Goal: Use online tool/utility

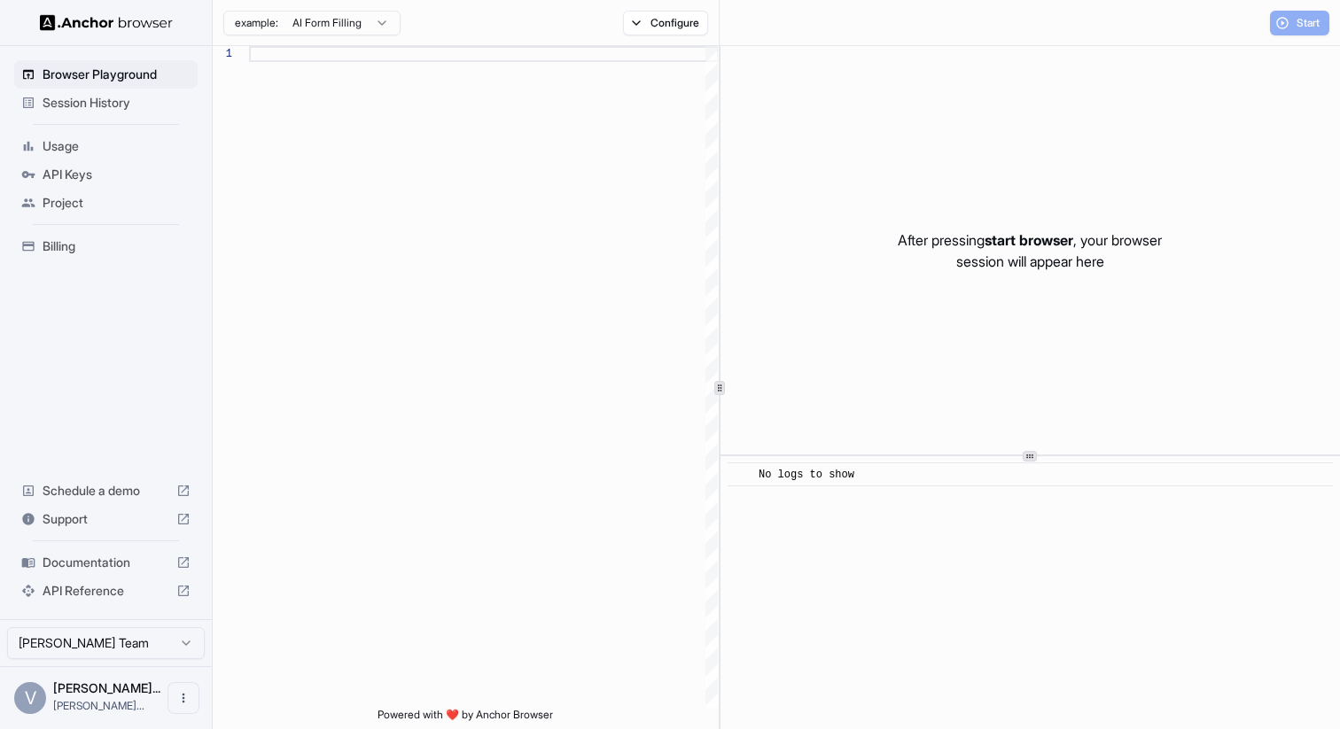
scroll to position [160, 0]
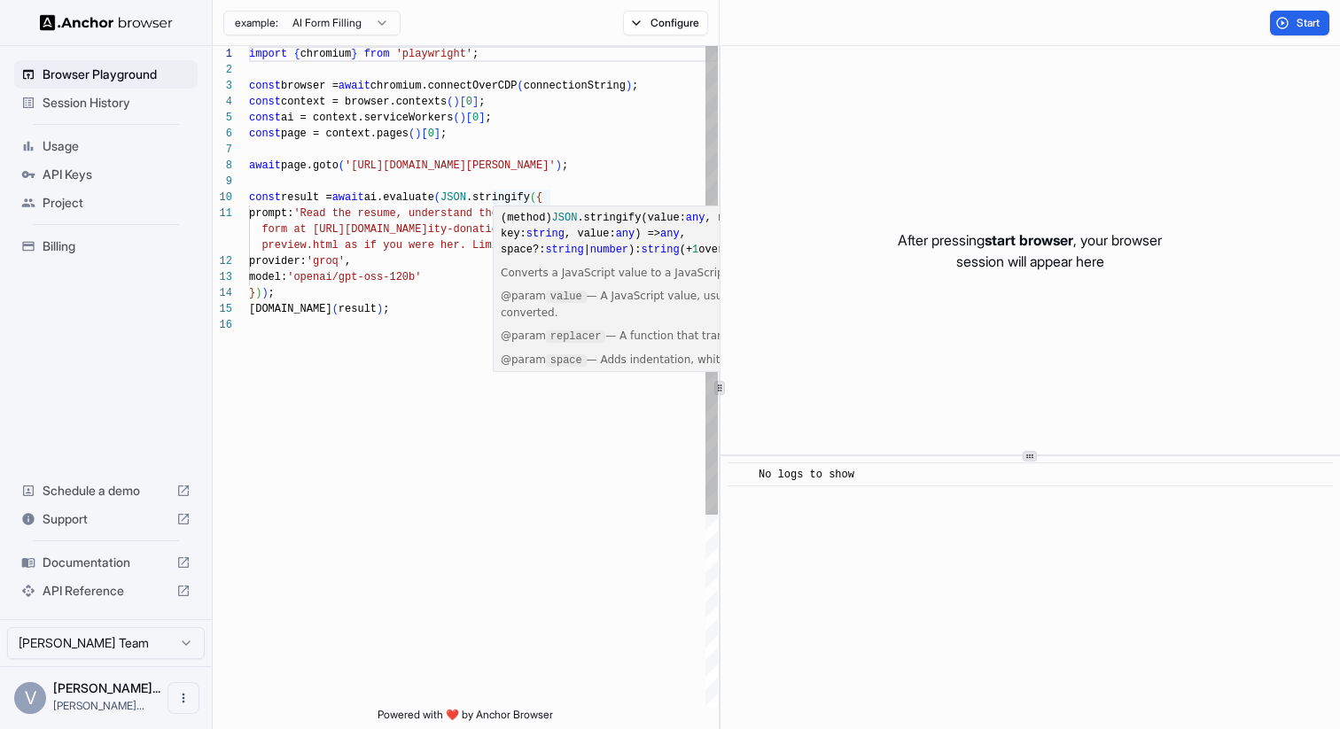
click at [429, 283] on div "import { chromium } from 'playwright' ; const browser = await chromium.connectO…" at bounding box center [483, 512] width 469 height 933
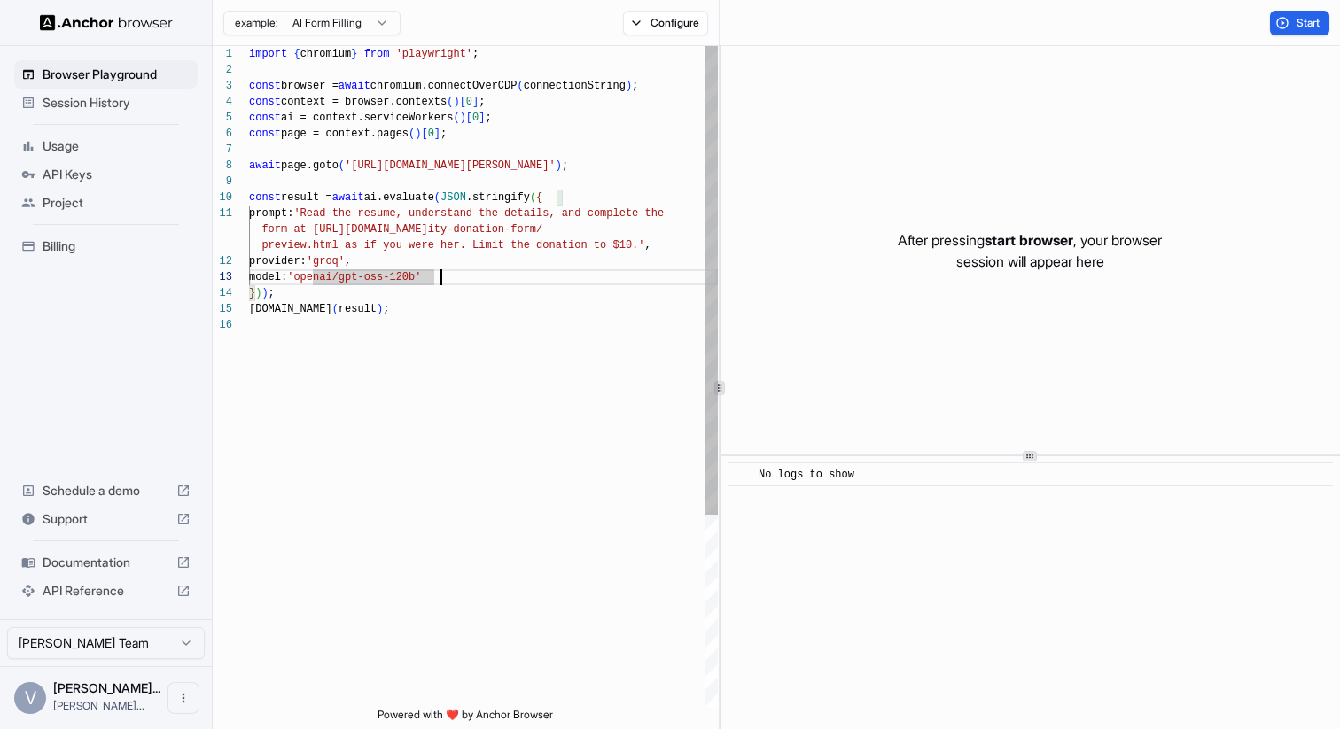
click at [440, 275] on div "import { chromium } from 'playwright' ; const browser = await chromium.connectO…" at bounding box center [483, 512] width 469 height 933
click at [421, 245] on div "import { chromium } from 'playwright' ; const browser = await chromium.connectO…" at bounding box center [483, 512] width 469 height 933
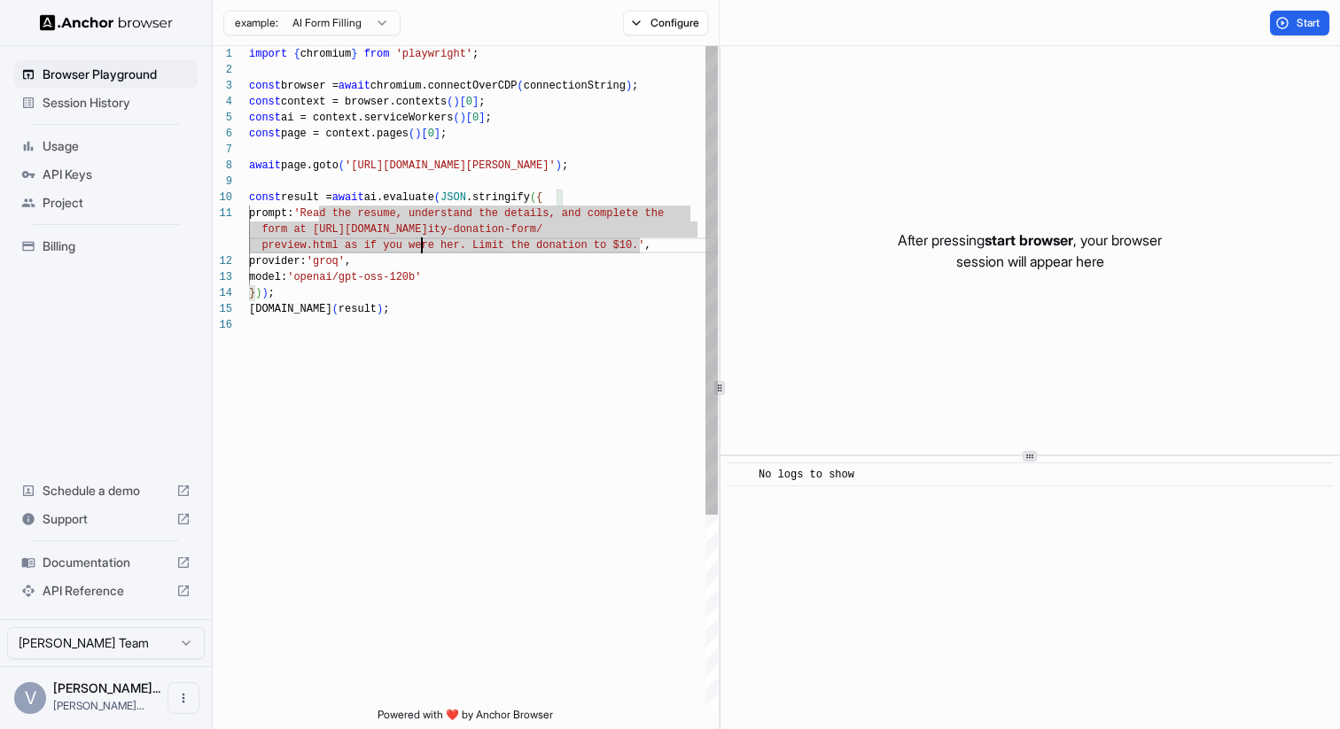
scroll to position [112, 0]
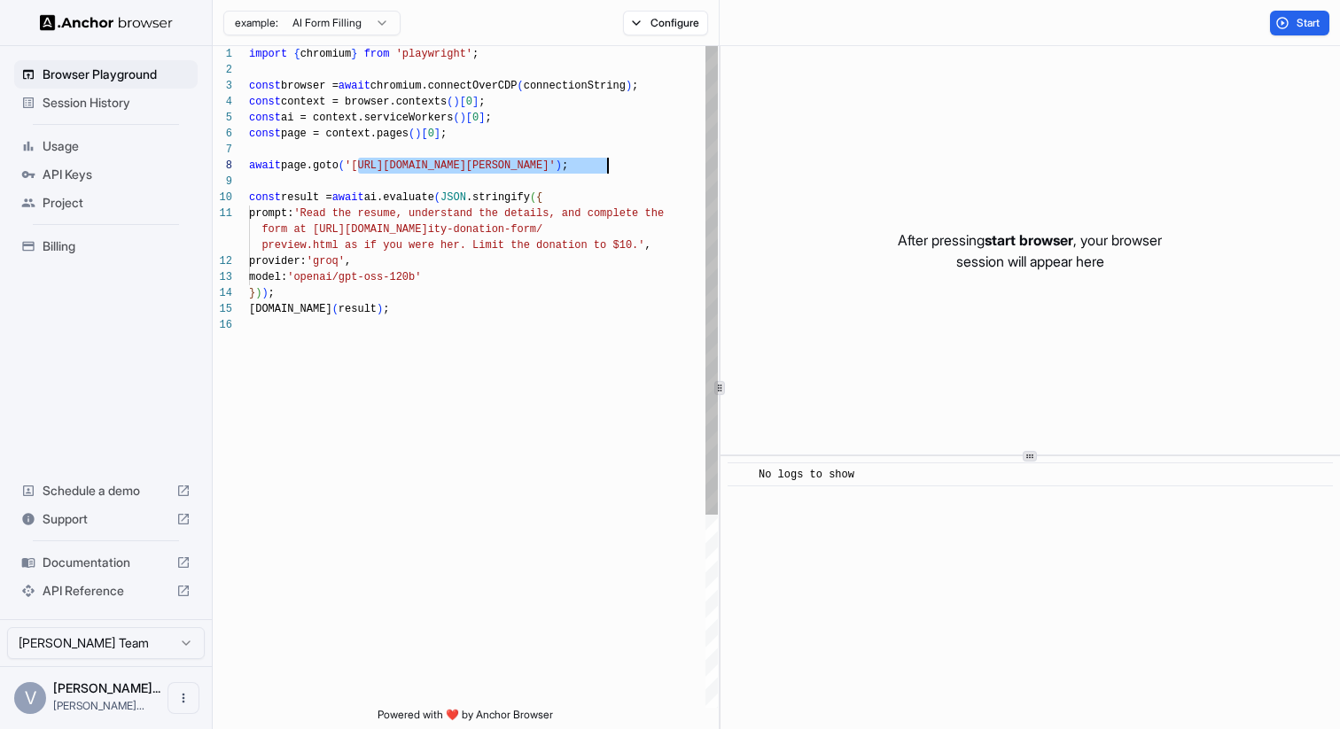
drag, startPoint x: 357, startPoint y: 163, endPoint x: 608, endPoint y: 162, distance: 250.8
click at [608, 162] on div "import { chromium } from 'playwright' ; const browser = await chromium.connectO…" at bounding box center [483, 512] width 469 height 933
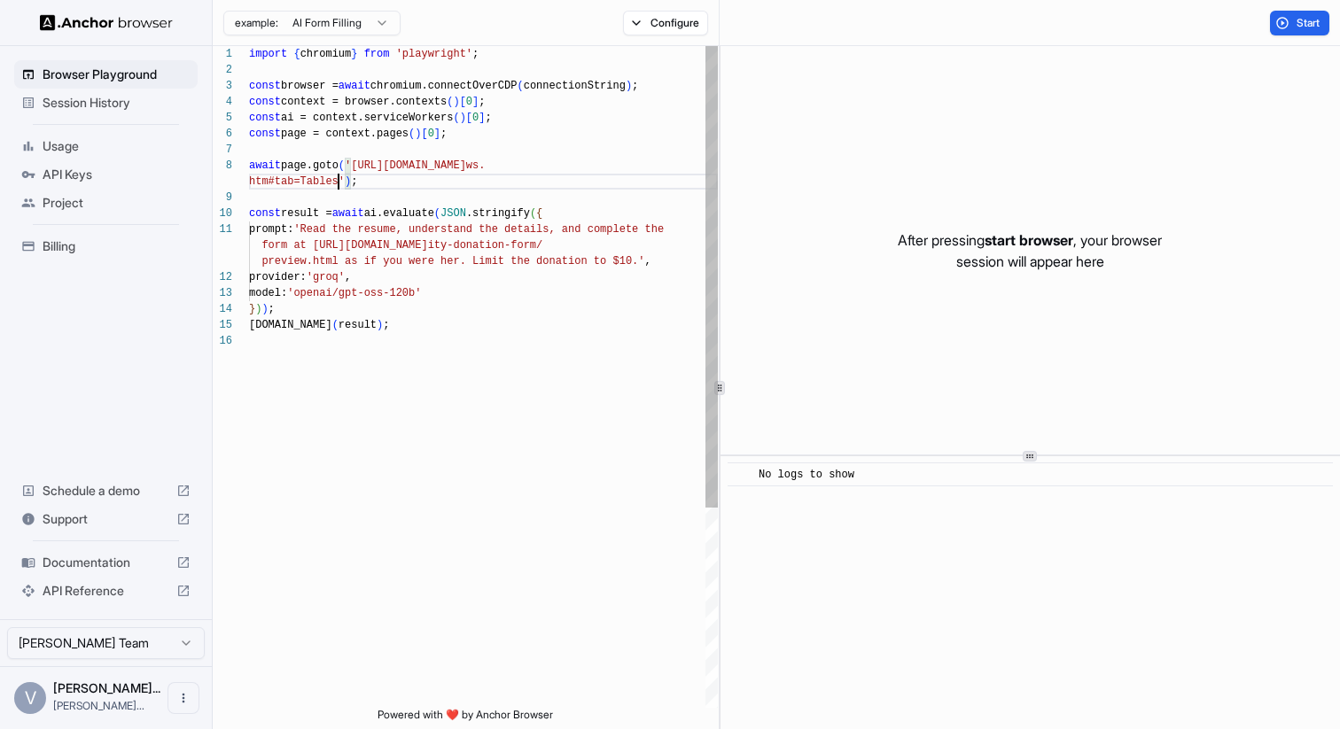
scroll to position [16, 0]
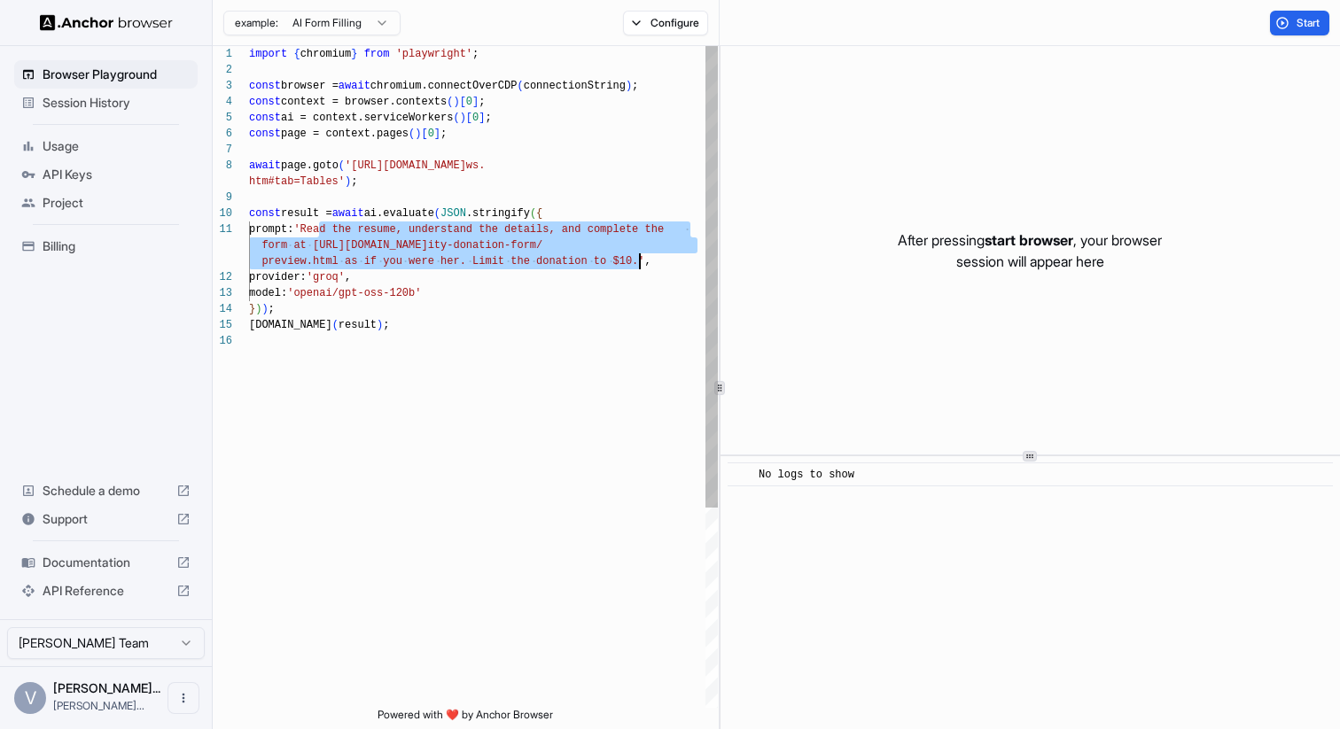
drag, startPoint x: 317, startPoint y: 230, endPoint x: 638, endPoint y: 253, distance: 321.7
click at [638, 253] on div "import { chromium } from 'playwright' ; const browser = await chromium.connectO…" at bounding box center [483, 520] width 469 height 949
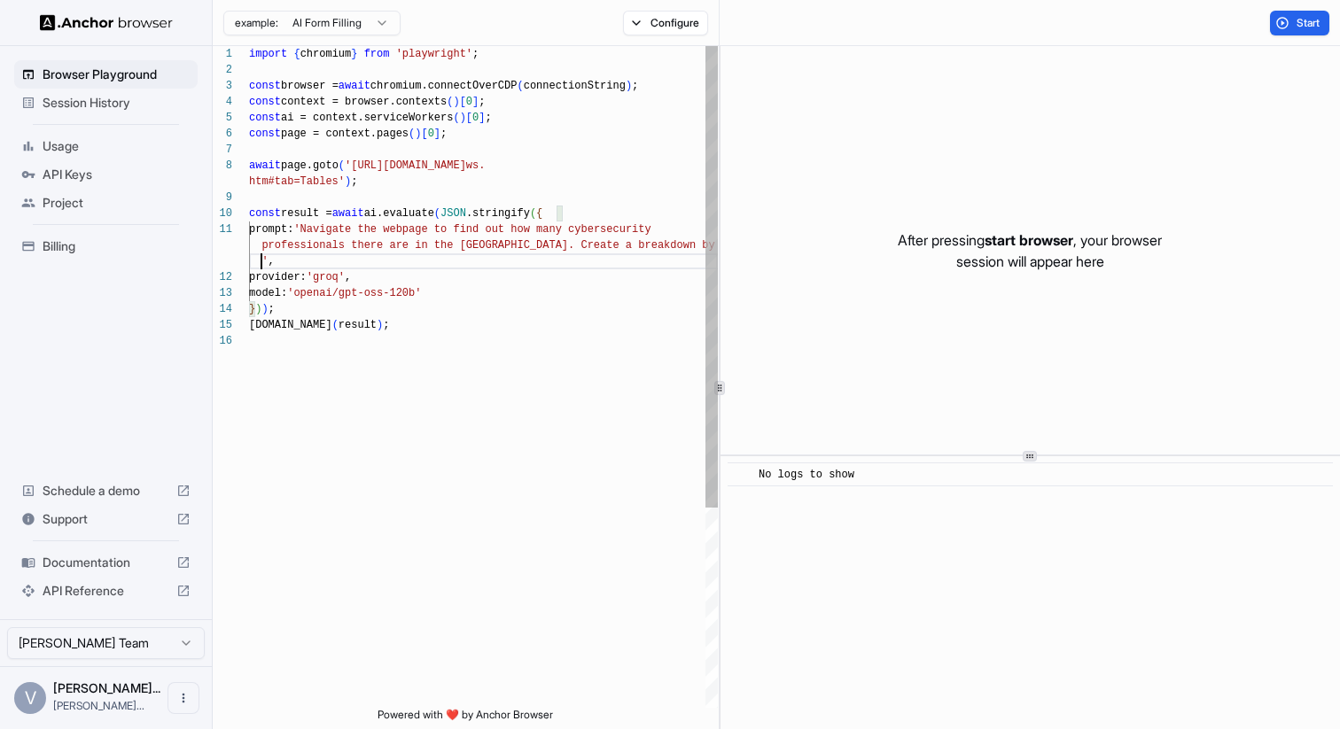
scroll to position [48, 0]
type textarea "**********"
click at [1302, 17] on span "Start" at bounding box center [1308, 23] width 25 height 14
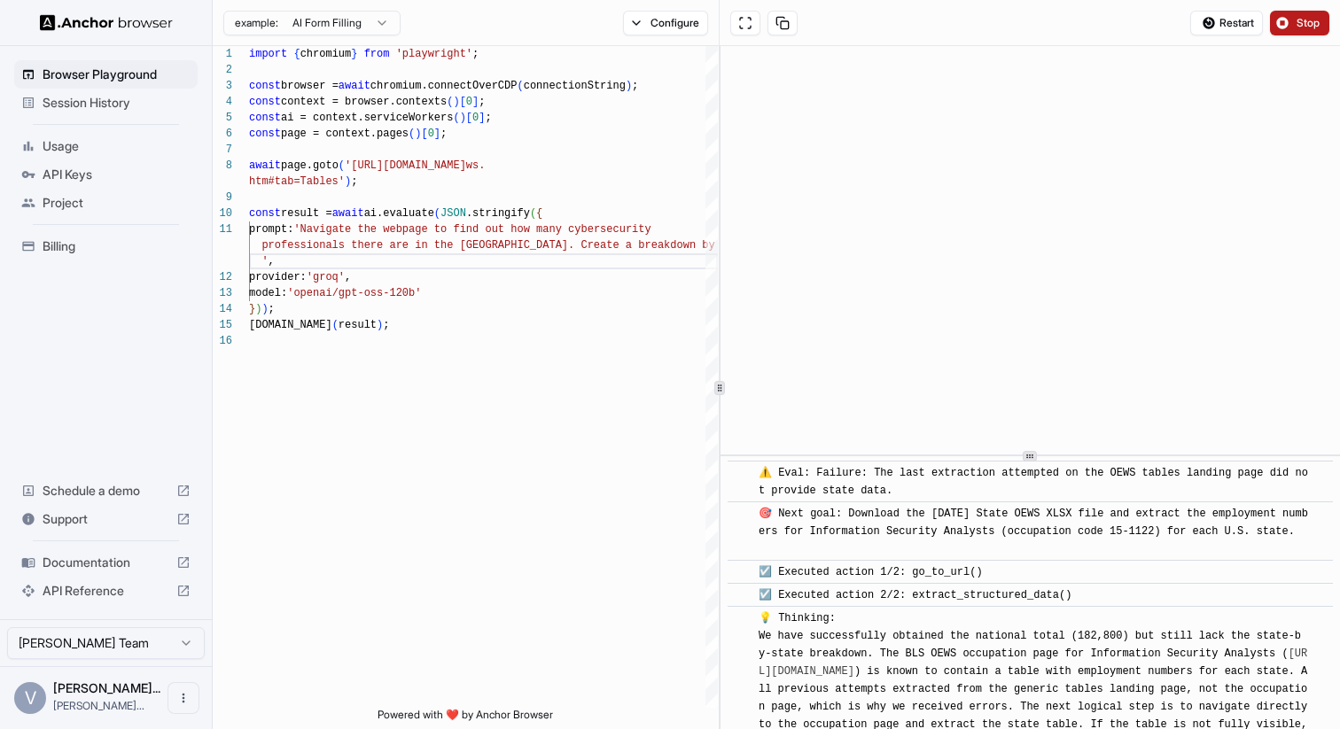
scroll to position [18847, 0]
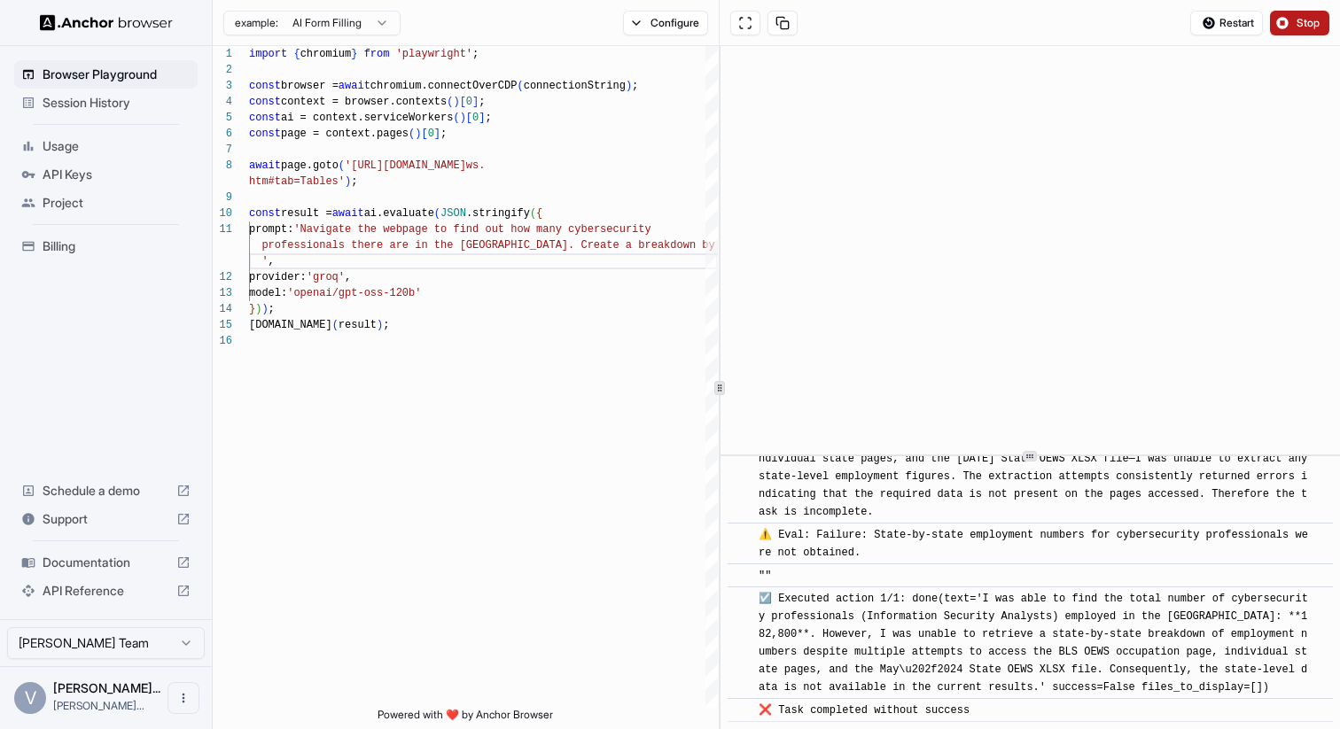
click at [1303, 16] on span "Stop" at bounding box center [1308, 23] width 25 height 14
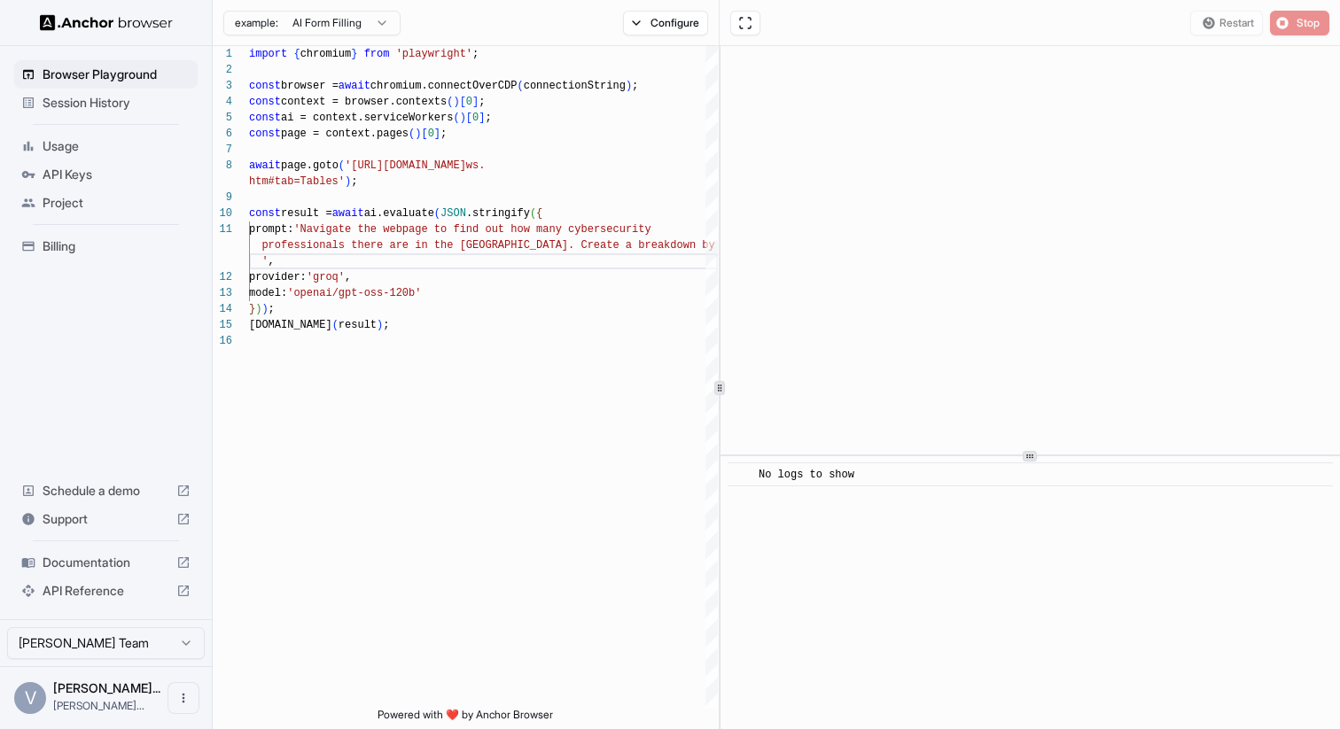
scroll to position [0, 0]
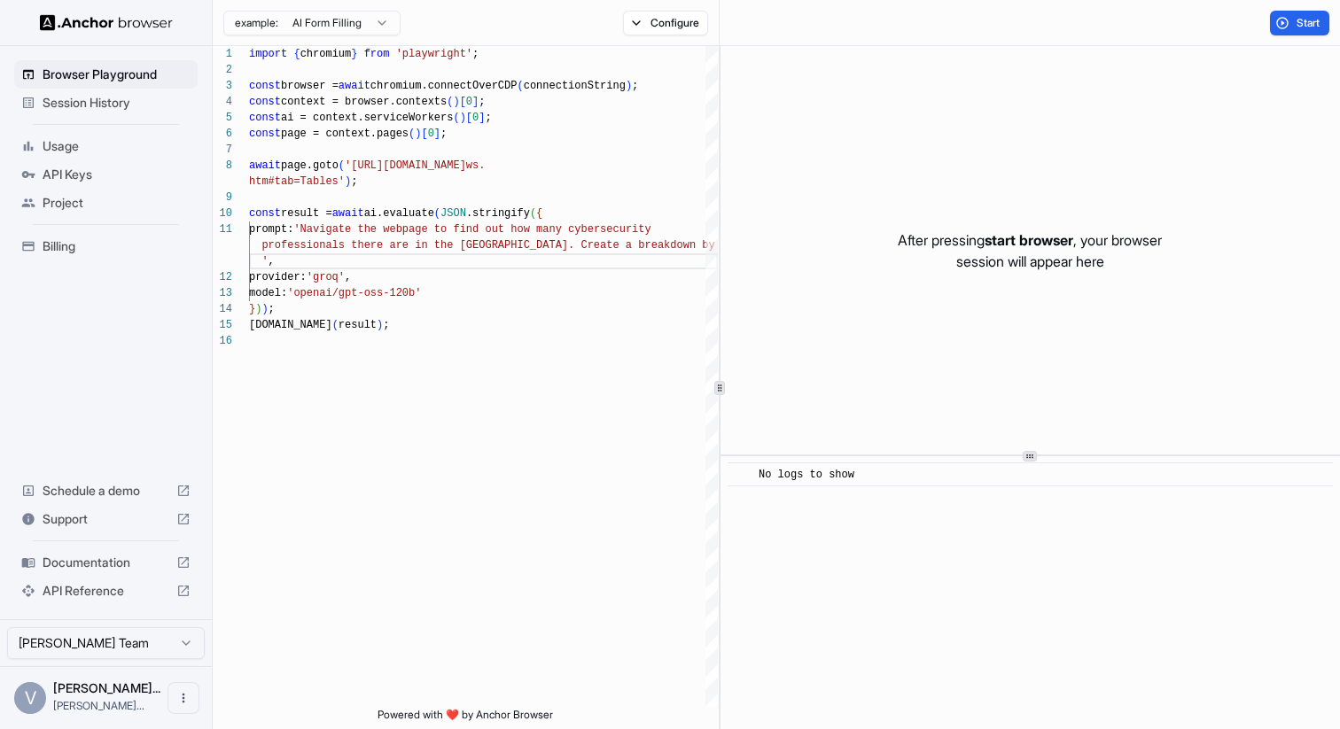
click at [67, 253] on span "Billing" at bounding box center [117, 246] width 148 height 18
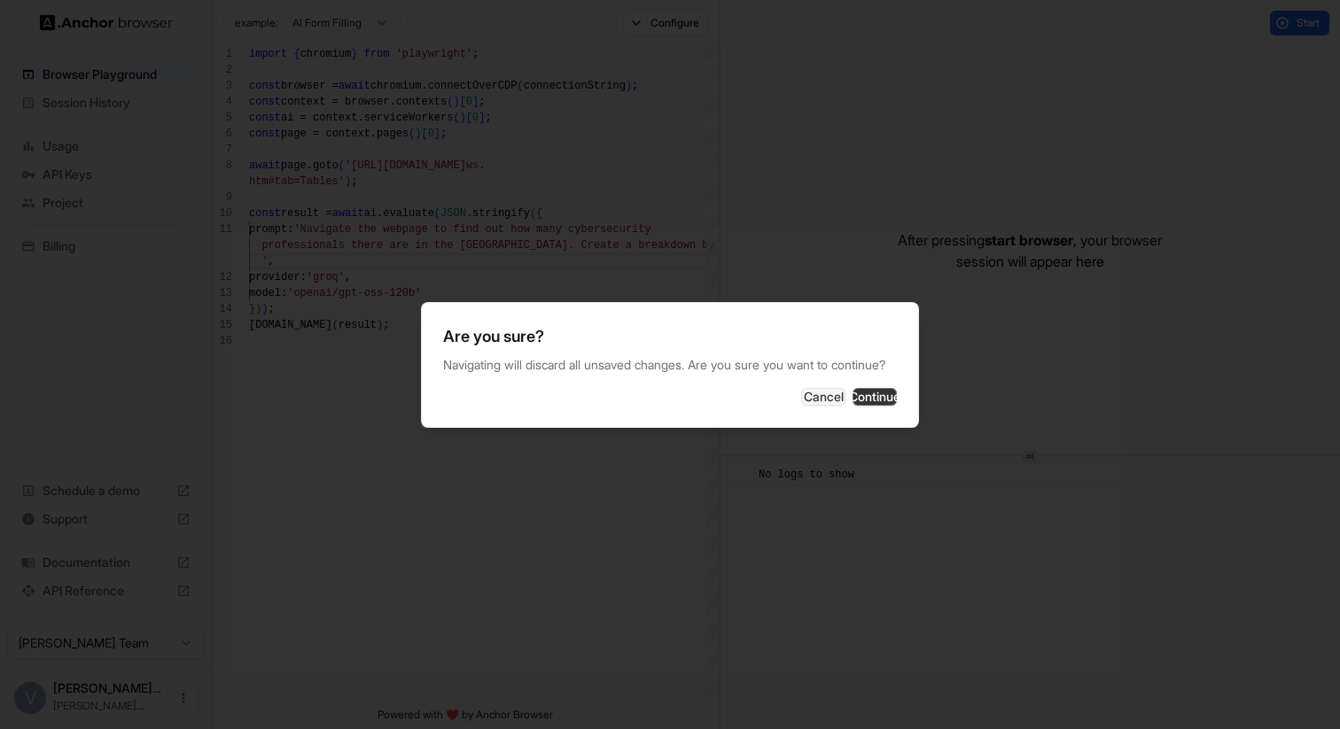
click at [884, 406] on button "Continue" at bounding box center [874, 397] width 44 height 18
